Goal: Task Accomplishment & Management: Complete application form

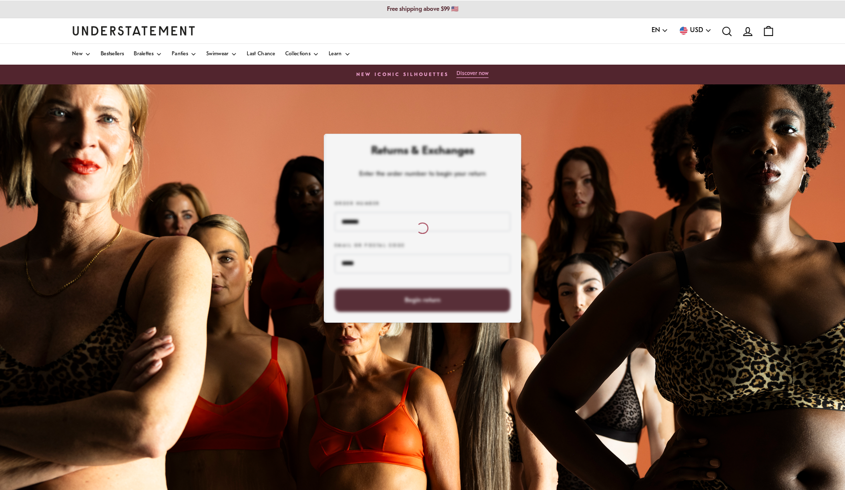
scroll to position [92, 0]
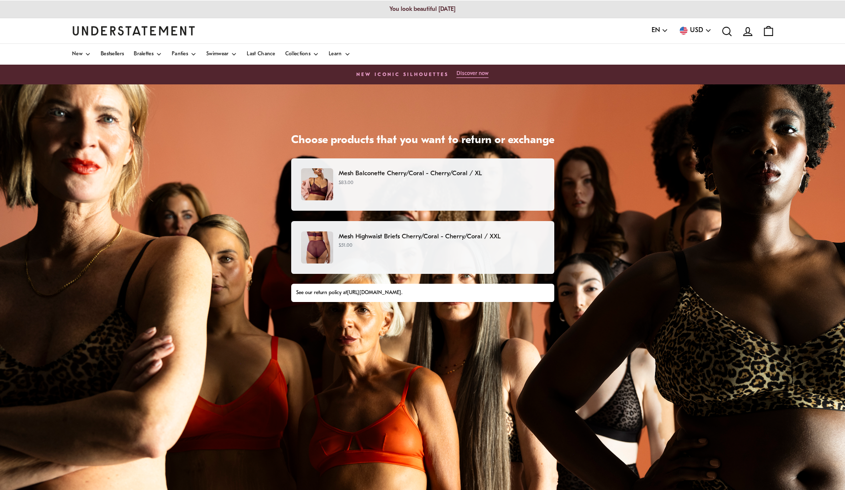
click at [414, 195] on div "Mesh Balconette Cherry/Coral - Cherry/Coral / XL $83.00" at bounding box center [422, 184] width 242 height 32
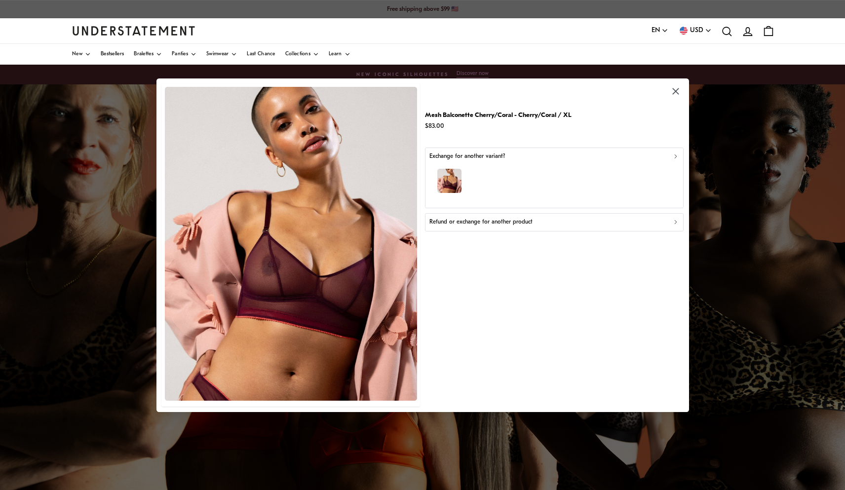
click at [525, 224] on p "Refund or exchange for another product" at bounding box center [480, 222] width 103 height 9
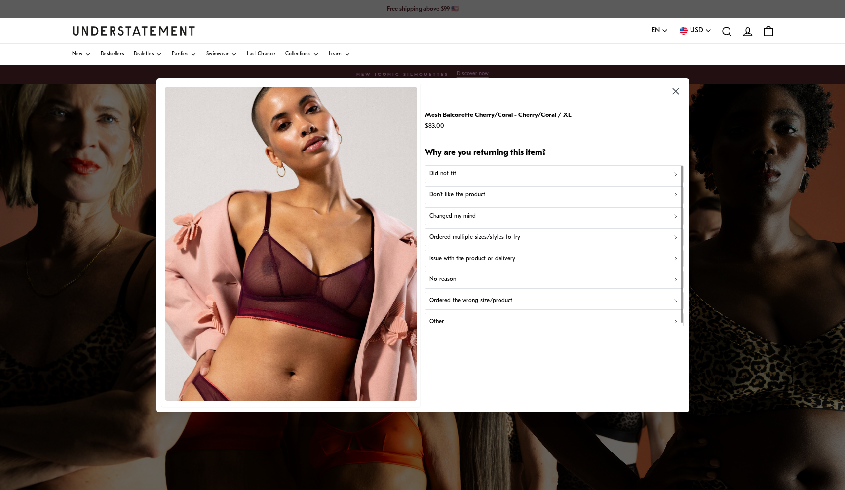
click at [465, 173] on div "Did not fit" at bounding box center [554, 173] width 250 height 9
click at [465, 173] on div "Too small" at bounding box center [554, 173] width 250 height 9
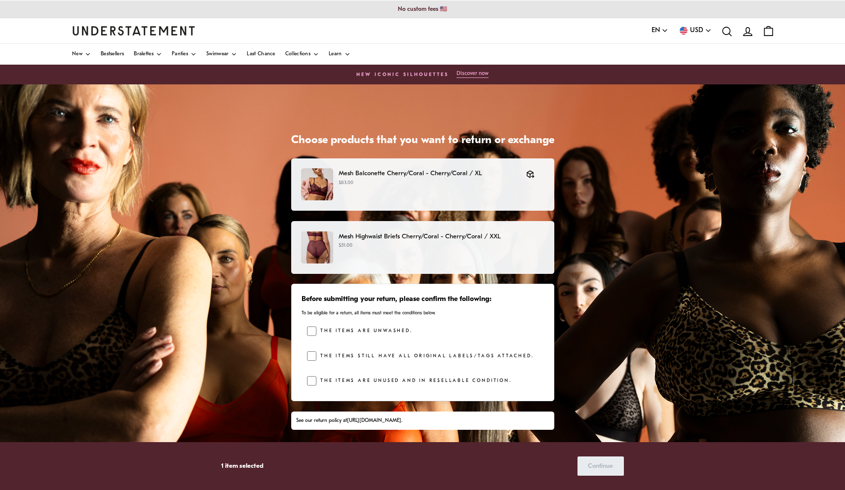
click at [429, 258] on div "Mesh Highwaist Briefs Cherry/Coral - Cherry/Coral / XXL $51.00" at bounding box center [422, 247] width 242 height 32
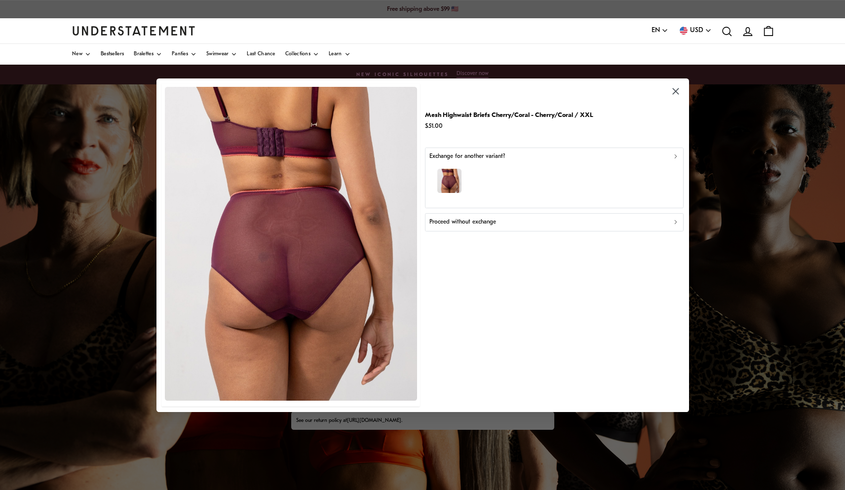
click at [498, 221] on div "Proceed without exchange" at bounding box center [554, 222] width 250 height 9
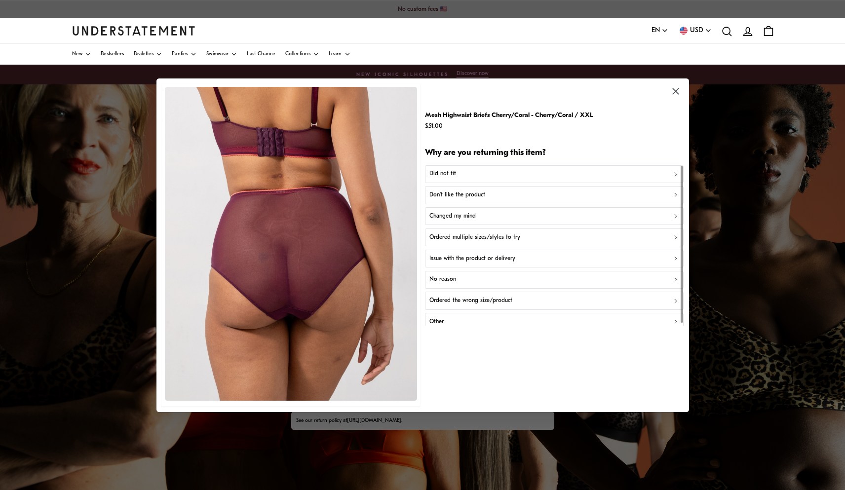
click at [498, 195] on div "Don't like the product" at bounding box center [554, 194] width 250 height 9
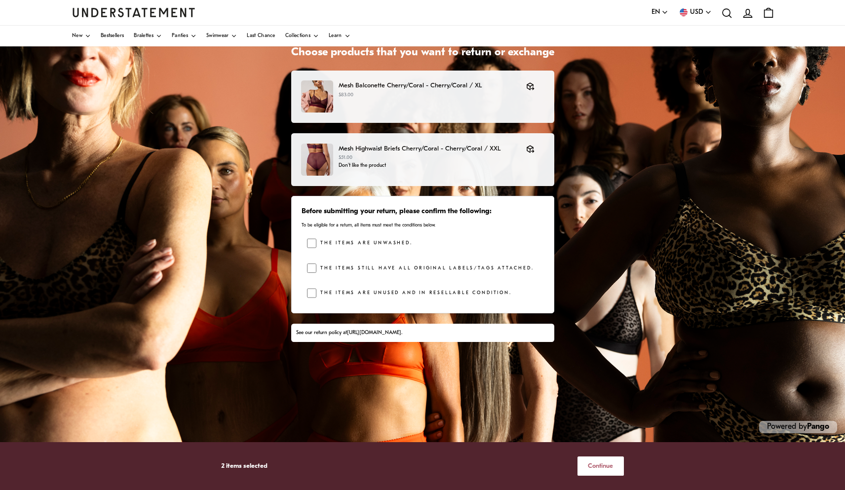
scroll to position [88, 0]
click at [588, 467] on span "Continue" at bounding box center [600, 466] width 25 height 18
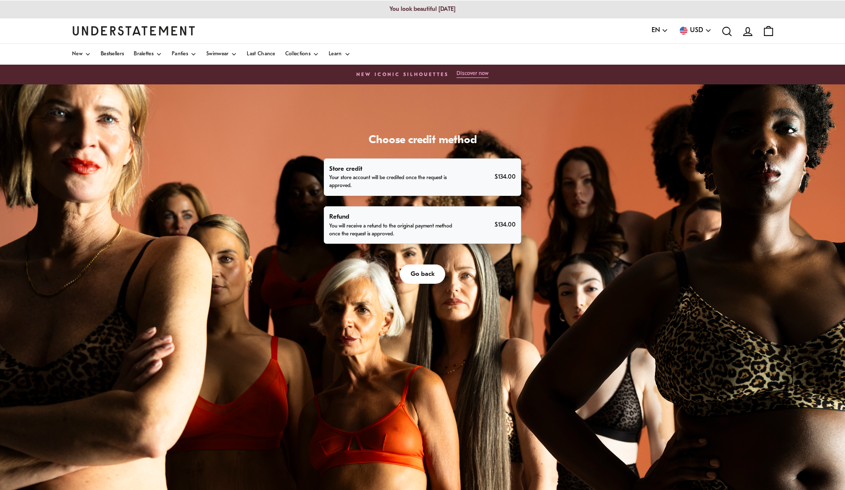
click at [482, 225] on div "Refund You will receive a refund to the original payment method once the reques…" at bounding box center [422, 225] width 186 height 27
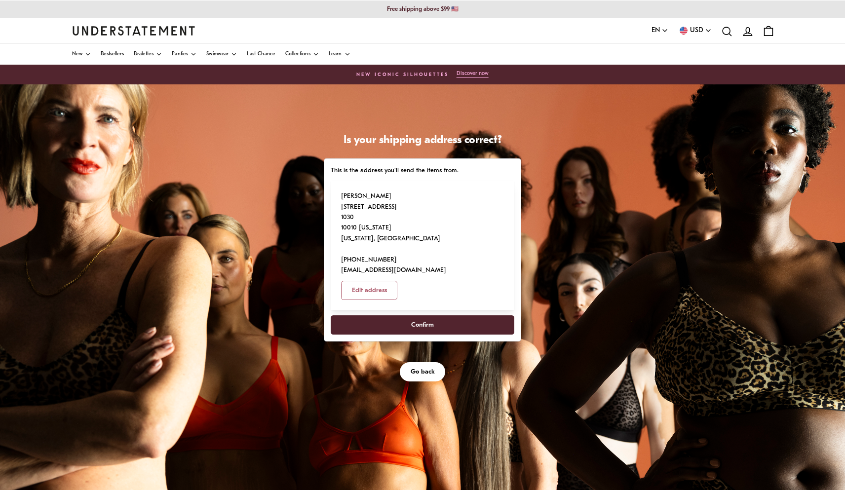
click at [418, 316] on span "Confirm" at bounding box center [422, 325] width 23 height 18
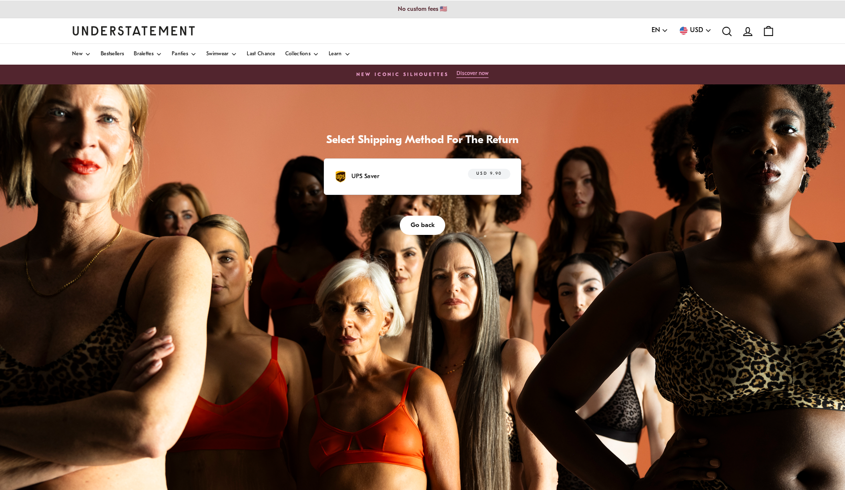
click at [457, 182] on div "USD 9.90" at bounding box center [483, 176] width 53 height 15
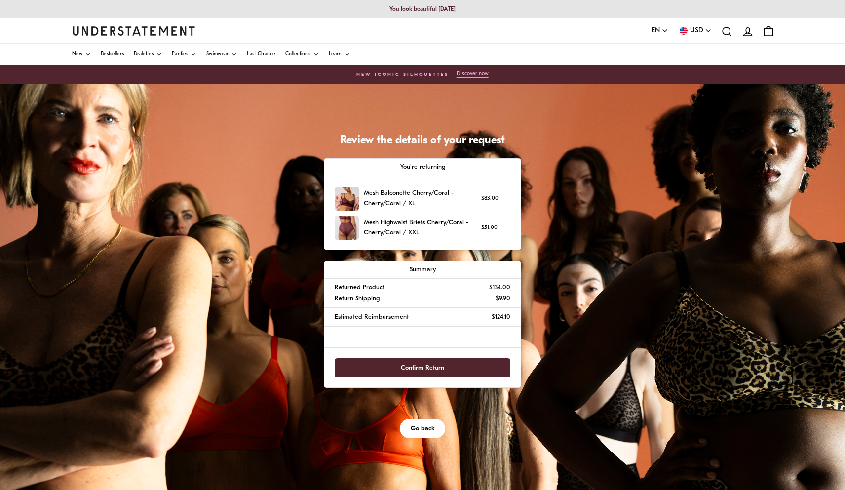
click at [444, 371] on span "Confirm Return" at bounding box center [422, 368] width 154 height 18
